Goal: Find specific page/section: Find specific page/section

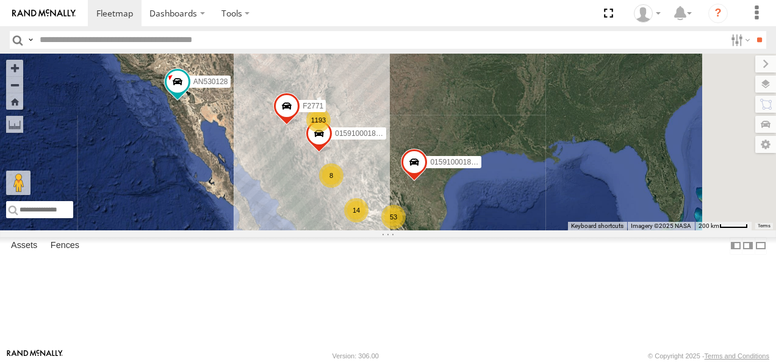
drag, startPoint x: 500, startPoint y: 147, endPoint x: 396, endPoint y: 215, distance: 123.8
click at [404, 218] on div "1193 53 14 9 4 8 2 2 015910001845018 AN530128 015910001811580 F2771" at bounding box center [388, 142] width 776 height 177
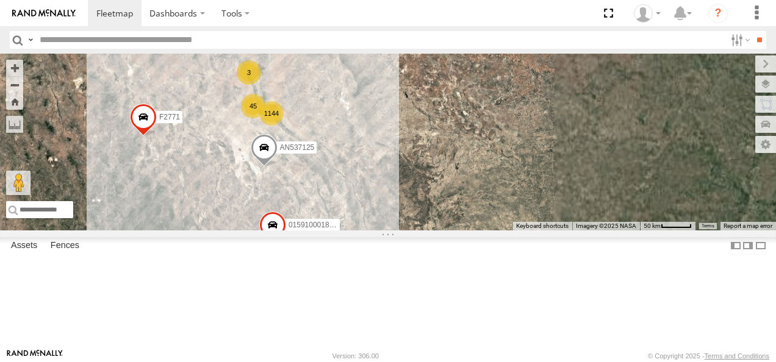
drag, startPoint x: 454, startPoint y: 173, endPoint x: 483, endPoint y: 182, distance: 29.9
click at [484, 183] on div "015910001845018 AN530128 015910001811580 F2771 AN537125 1144 3 45 2" at bounding box center [388, 142] width 776 height 177
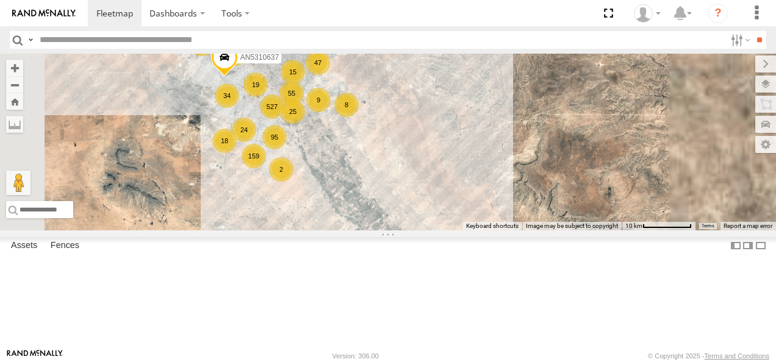
drag, startPoint x: 437, startPoint y: 176, endPoint x: 453, endPoint y: 189, distance: 21.2
click at [453, 189] on div "015910001845018 AN530128 015910001811580 F2771 AN537125 527 17 95 159 35 21 55 …" at bounding box center [388, 142] width 776 height 177
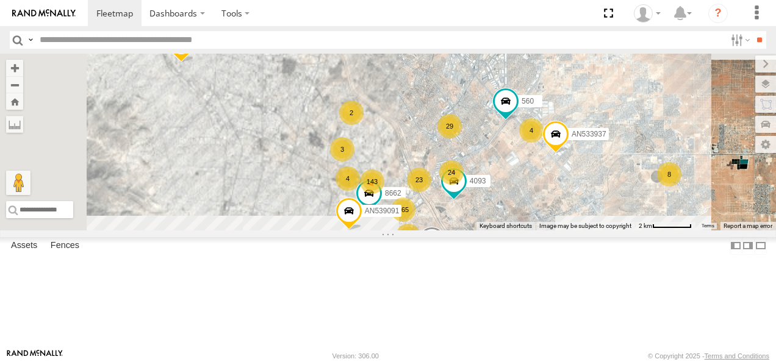
drag, startPoint x: 427, startPoint y: 168, endPoint x: 626, endPoint y: 290, distance: 233.7
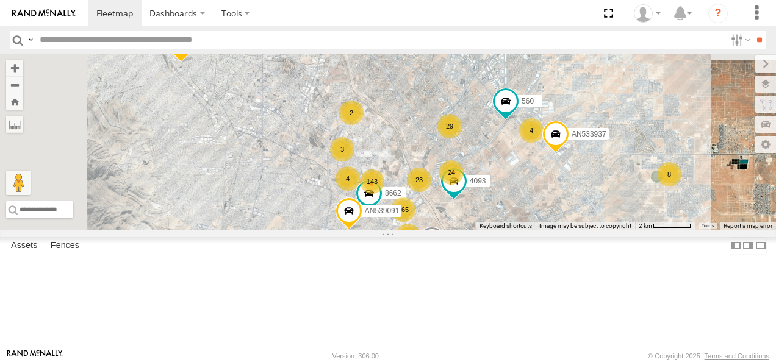
click at [630, 230] on div "015910001845018 AN530128 015910001811580 F2771 AN537125 AN5310637 AN539766 143 …" at bounding box center [388, 142] width 776 height 177
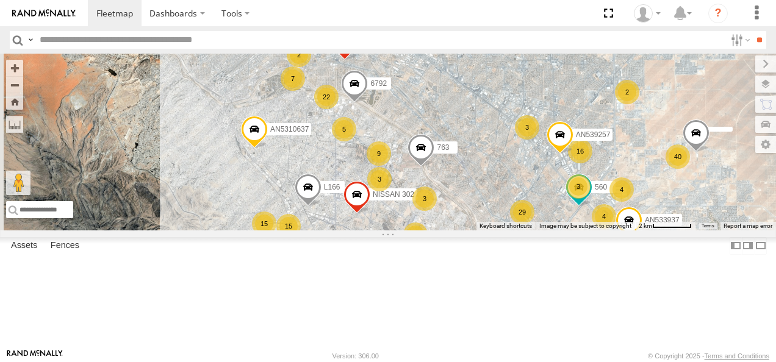
drag, startPoint x: 487, startPoint y: 137, endPoint x: 551, endPoint y: 211, distance: 97.7
click at [551, 211] on div "015910001845018 AN530128 015910001811580 F2771 AN537125 AN5310637 AN539766 143 …" at bounding box center [388, 142] width 776 height 177
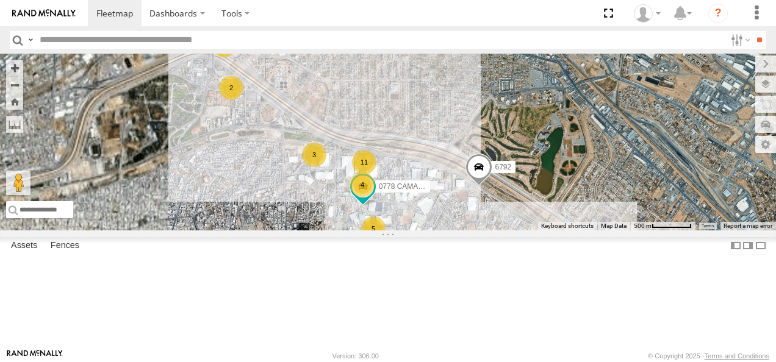
drag, startPoint x: 452, startPoint y: 163, endPoint x: 474, endPoint y: 221, distance: 62.5
click at [326, 167] on div "3" at bounding box center [314, 155] width 24 height 24
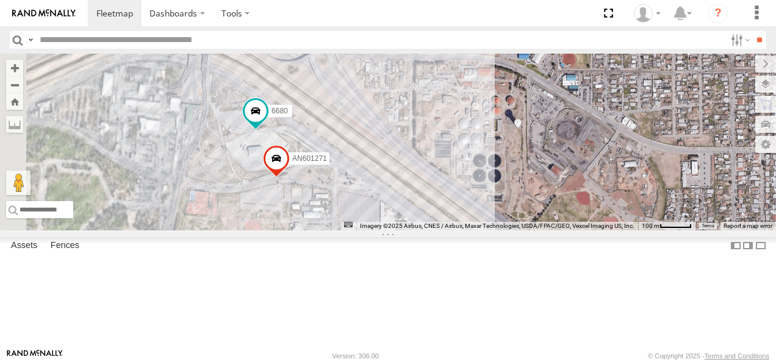
drag, startPoint x: 426, startPoint y: 137, endPoint x: 540, endPoint y: 166, distance: 118.3
click at [540, 166] on div "015910001845018 AN530128 015910001811580 F2771 AN537125 AN5310637 AN539766 AN53…" at bounding box center [388, 142] width 776 height 177
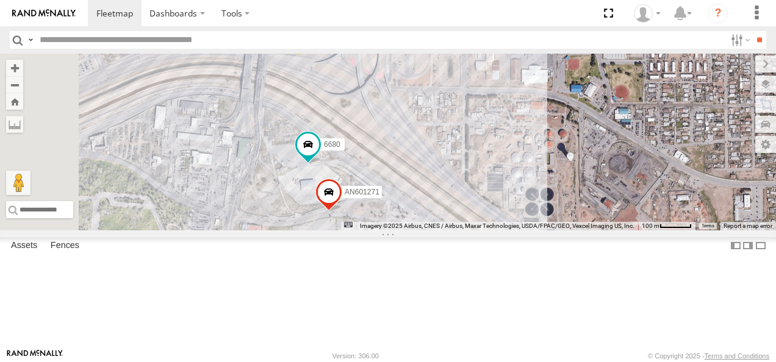
drag, startPoint x: 523, startPoint y: 146, endPoint x: 563, endPoint y: 195, distance: 63.7
click at [563, 196] on div "015910001845018 AN530128 015910001811580 F2771 AN537125 AN5310637 AN539766 AN53…" at bounding box center [388, 142] width 776 height 177
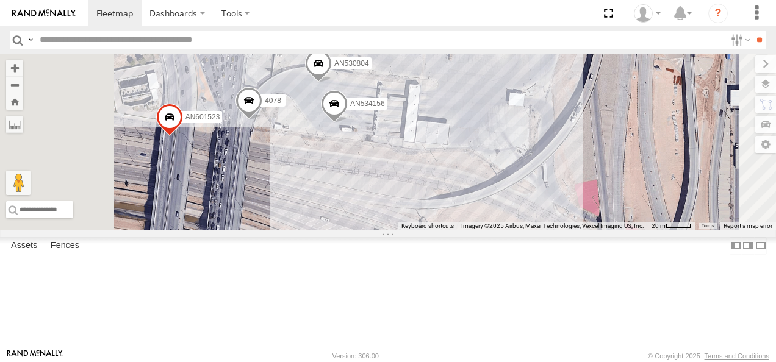
drag, startPoint x: 469, startPoint y: 132, endPoint x: 579, endPoint y: 276, distance: 181.0
click at [579, 230] on div "015910001845018 AN530128 015910001811580 F2771 AN537125 AN5310637 AN539766 AN53…" at bounding box center [388, 142] width 776 height 177
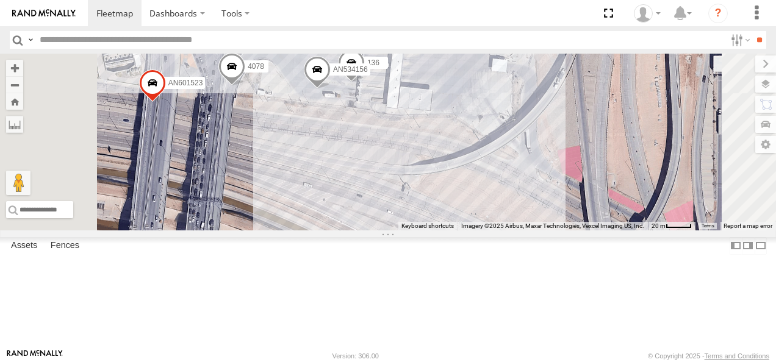
drag, startPoint x: 584, startPoint y: 246, endPoint x: 478, endPoint y: 72, distance: 203.6
click at [488, 80] on div "015910001845018 AN530128 015910001811580 F2771 AN537125 AN5310637 AN539766 AN53…" at bounding box center [388, 142] width 776 height 177
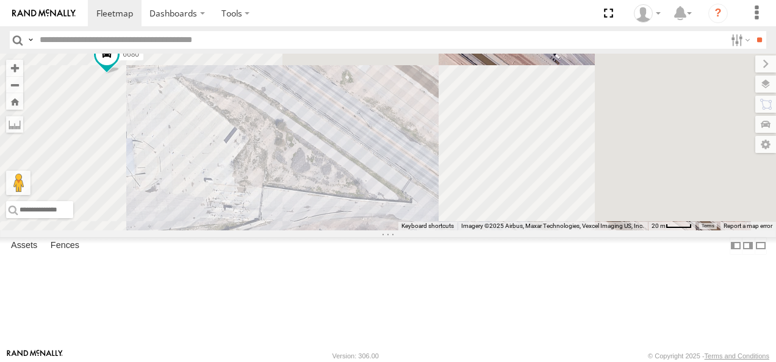
drag, startPoint x: 526, startPoint y: 141, endPoint x: 548, endPoint y: 82, distance: 62.5
click at [549, 84] on div "015910001845018 AN530128 015910001811580 F2771 AN537125 AN5310637 AN539766 AN53…" at bounding box center [388, 142] width 776 height 177
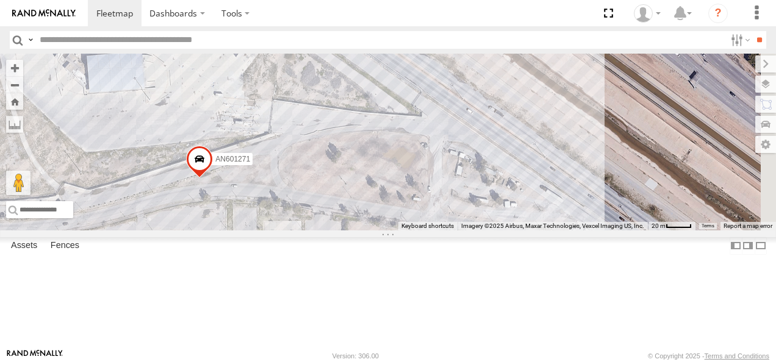
drag, startPoint x: 579, startPoint y: 160, endPoint x: 509, endPoint y: 84, distance: 104.0
click at [515, 78] on div "015910001845018 AN530128 015910001811580 F2771 AN537125 AN5310637 AN539766 AN53…" at bounding box center [388, 142] width 776 height 177
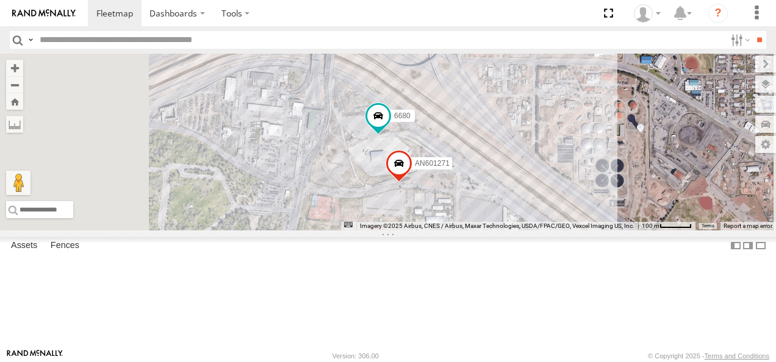
drag, startPoint x: 582, startPoint y: 191, endPoint x: 593, endPoint y: 260, distance: 69.2
click at [646, 230] on div "015910001845018 AN530128 015910001811580 F2771 AN537125 AN5310637 AN539766 AN53…" at bounding box center [388, 142] width 776 height 177
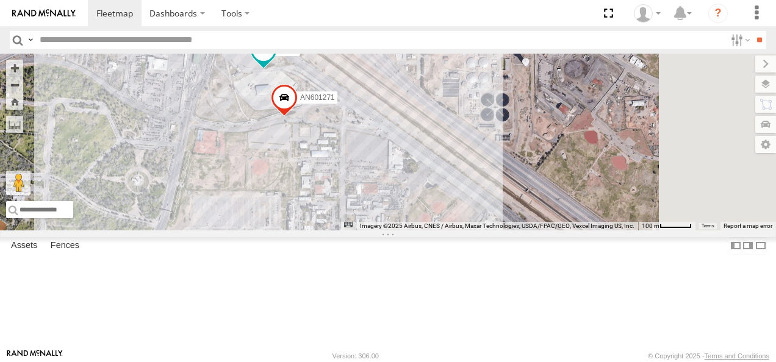
drag, startPoint x: 604, startPoint y: 265, endPoint x: 446, endPoint y: 168, distance: 185.3
click at [453, 174] on div "015910001845018 AN530128 015910001811580 F2771 AN537125 AN5310637 AN539766 AN53…" at bounding box center [388, 142] width 776 height 177
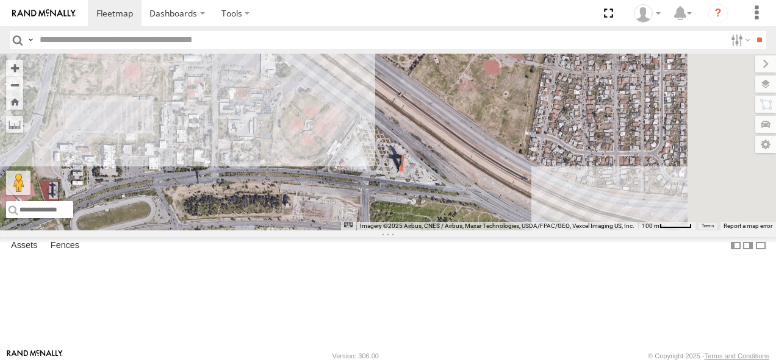
drag, startPoint x: 546, startPoint y: 231, endPoint x: 435, endPoint y: 141, distance: 142.6
click at [444, 146] on div "015910001845018 AN530128 015910001811580 F2771 AN537125 AN5310637 AN539766 AN53…" at bounding box center [388, 142] width 776 height 177
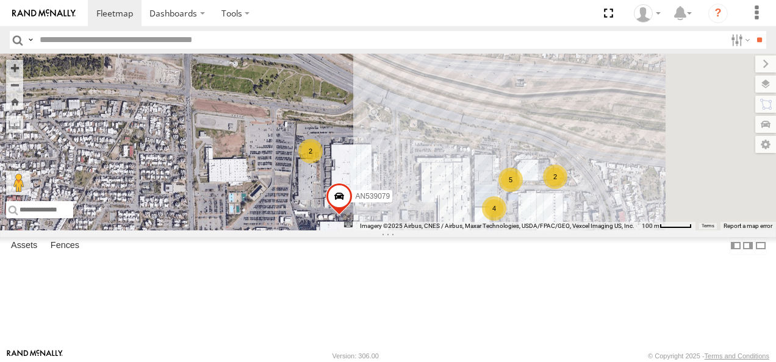
drag, startPoint x: 524, startPoint y: 187, endPoint x: 404, endPoint y: 128, distance: 134.4
click at [416, 133] on div "015910001845018 AN530128 015910001811580 F2771 AN537125 AN5310637 AN539766 AN53…" at bounding box center [388, 142] width 776 height 177
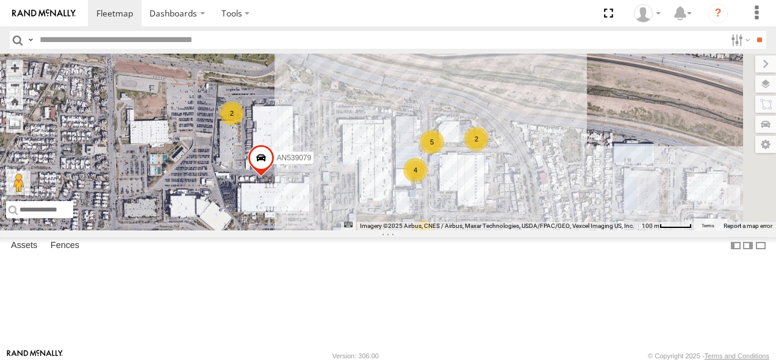
drag, startPoint x: 493, startPoint y: 179, endPoint x: 378, endPoint y: 131, distance: 124.3
click at [401, 134] on div "015910001845018 AN530128 015910001811580 F2771 AN537125 AN5310637 AN539766 AN53…" at bounding box center [388, 142] width 776 height 177
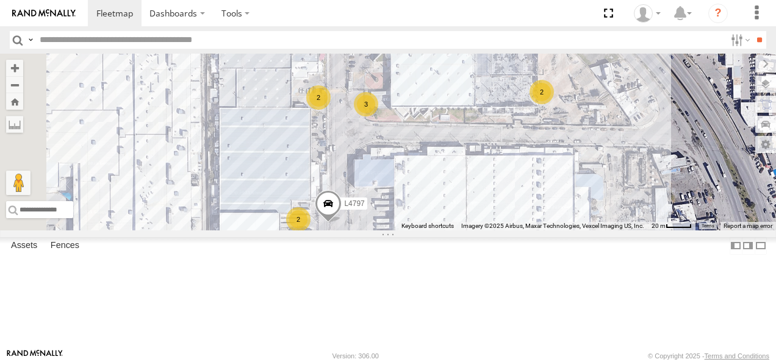
drag, startPoint x: 415, startPoint y: 123, endPoint x: 558, endPoint y: 235, distance: 182.0
click at [558, 230] on div "015910001845018 AN530128 015910001811580 F2771 AN537125 AN5310637 AN539766 AN53…" at bounding box center [388, 142] width 776 height 177
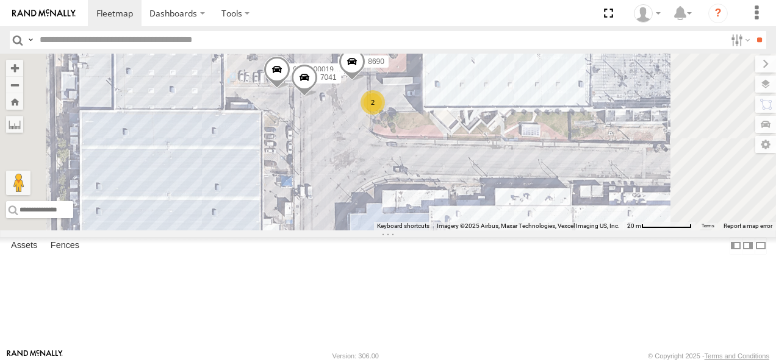
drag, startPoint x: 521, startPoint y: 174, endPoint x: 548, endPoint y: 212, distance: 46.9
click at [549, 211] on div "015910001845018 AN530128 015910001811580 F2771 AN537125 AN5310637 AN539766 AN53…" at bounding box center [388, 142] width 776 height 177
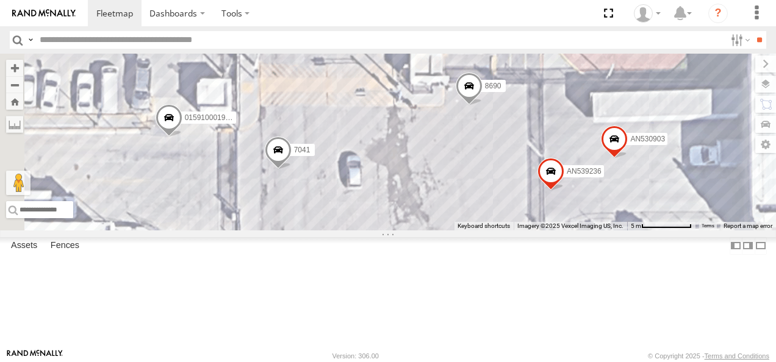
drag, startPoint x: 495, startPoint y: 150, endPoint x: 625, endPoint y: 263, distance: 172.0
click at [625, 230] on div "015910001845018 AN530128 015910001811580 F2771 AN537125 AN5310637 AN539766 AN53…" at bounding box center [388, 142] width 776 height 177
